Goal: Task Accomplishment & Management: Manage account settings

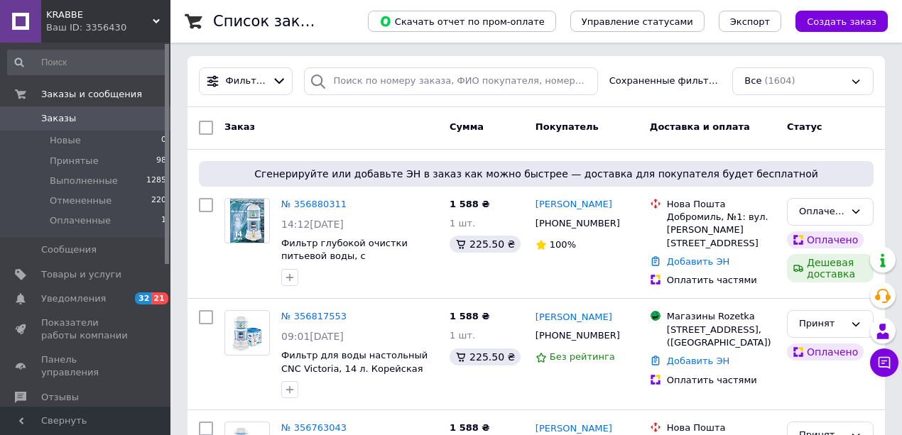
scroll to position [94, 0]
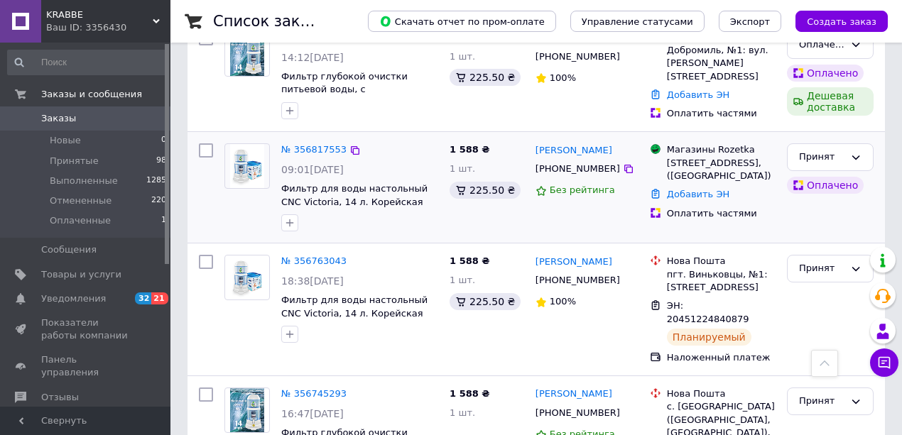
scroll to position [236, 0]
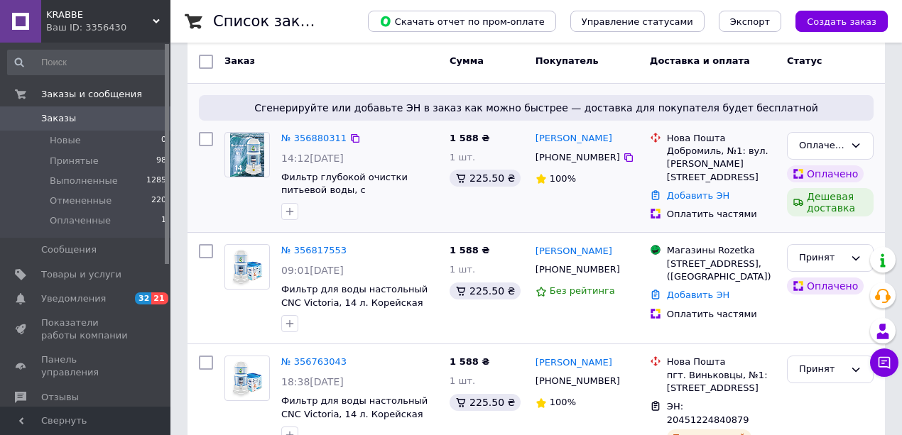
scroll to position [189, 0]
